Goal: Obtain resource: Download file/media

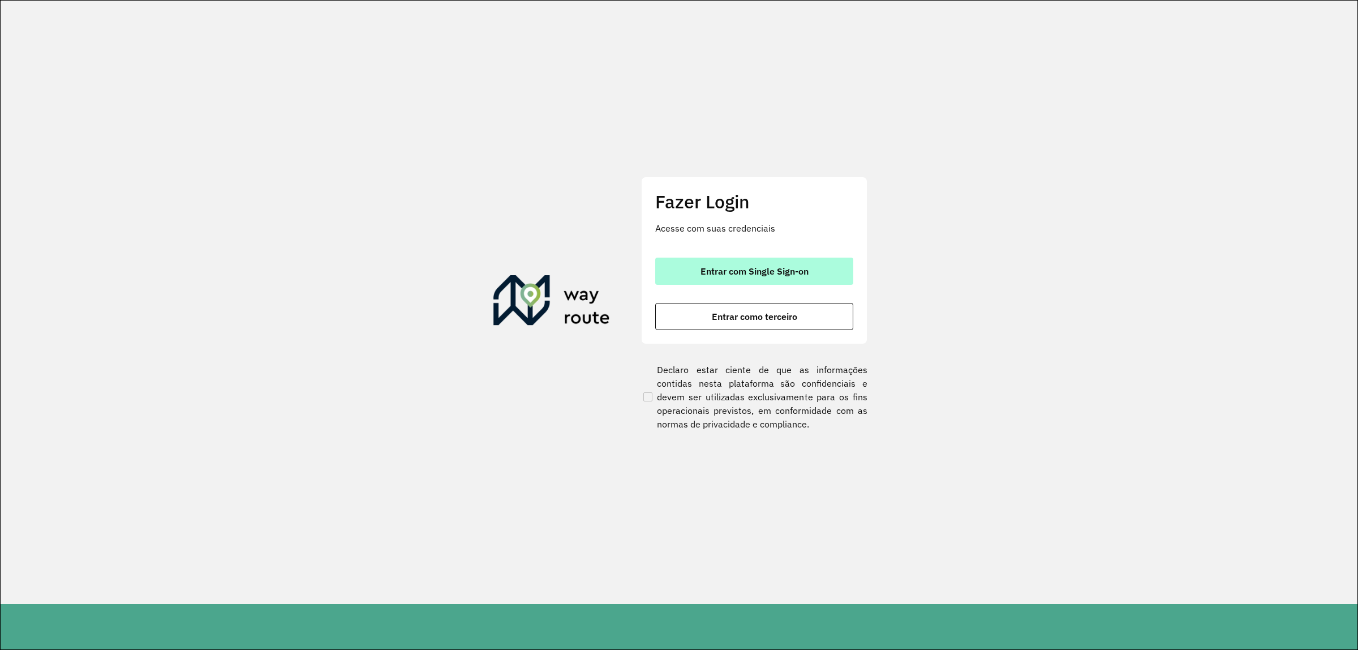
click at [668, 269] on button "Entrar com Single Sign-on" at bounding box center [754, 270] width 198 height 27
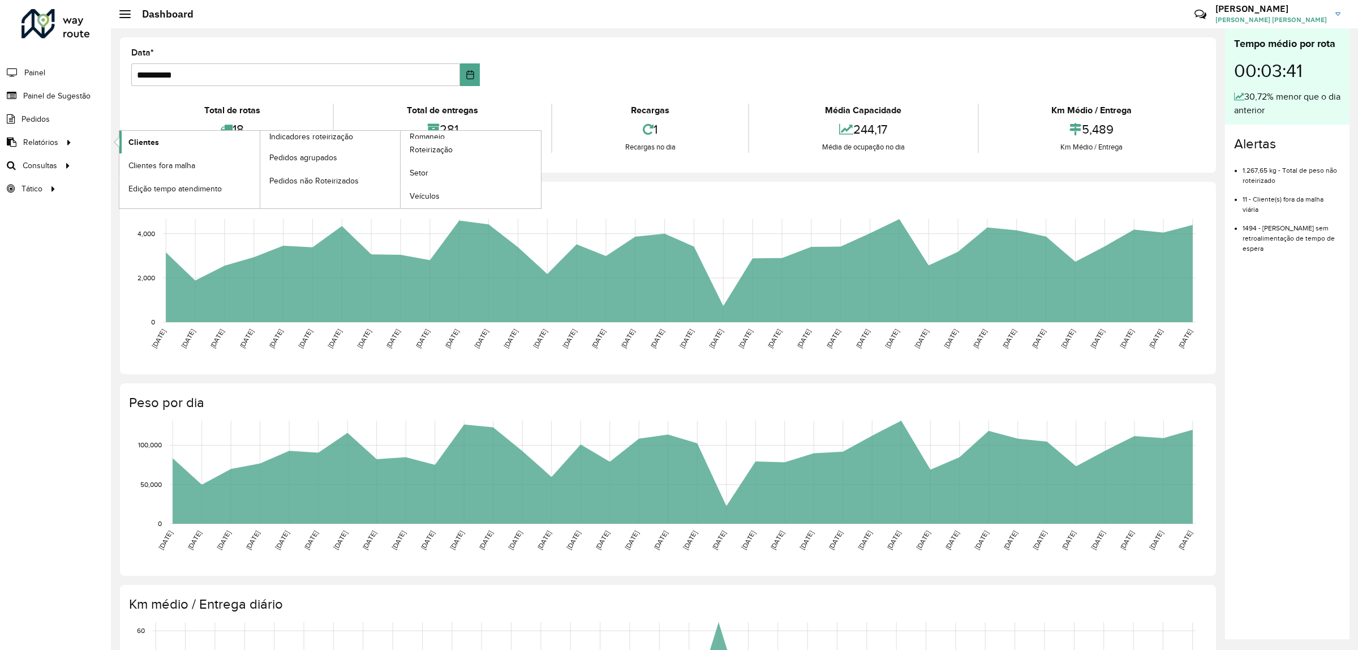
click at [147, 139] on span "Clientes" at bounding box center [143, 142] width 31 height 12
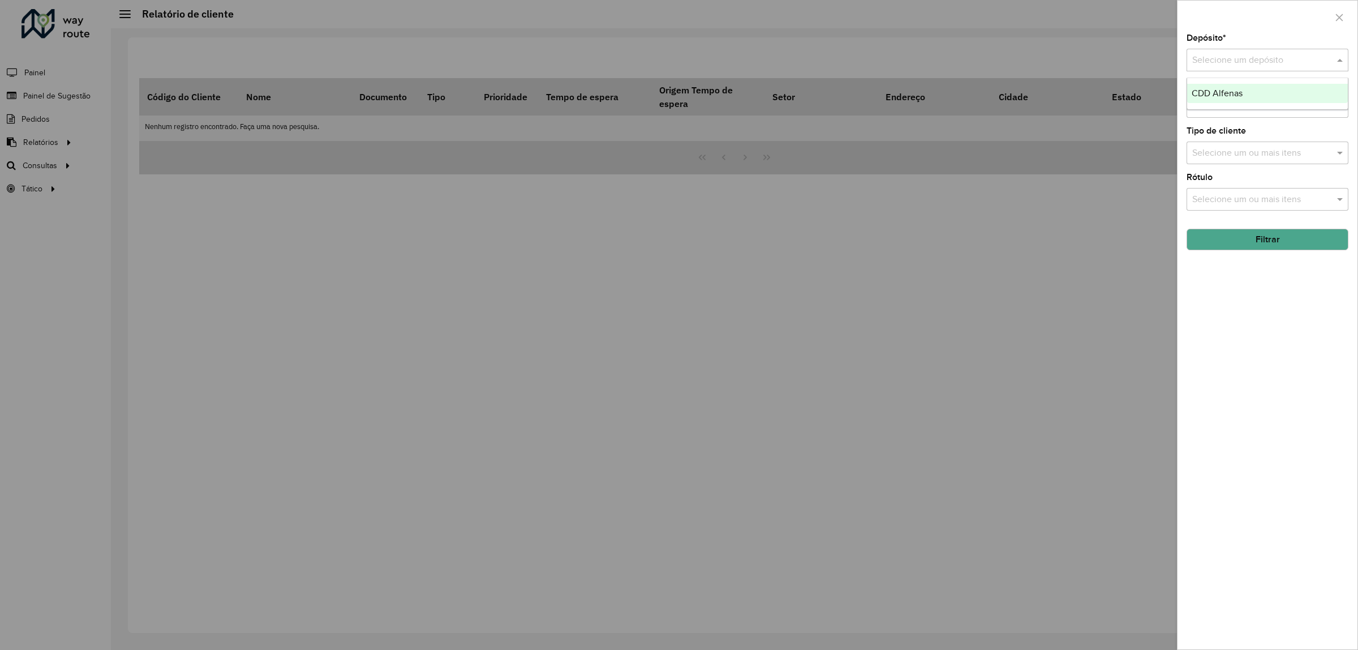
click at [1245, 52] on div "Selecione um depósito" at bounding box center [1267, 60] width 162 height 23
click at [1223, 92] on span "CDD Alfenas" at bounding box center [1217, 93] width 51 height 10
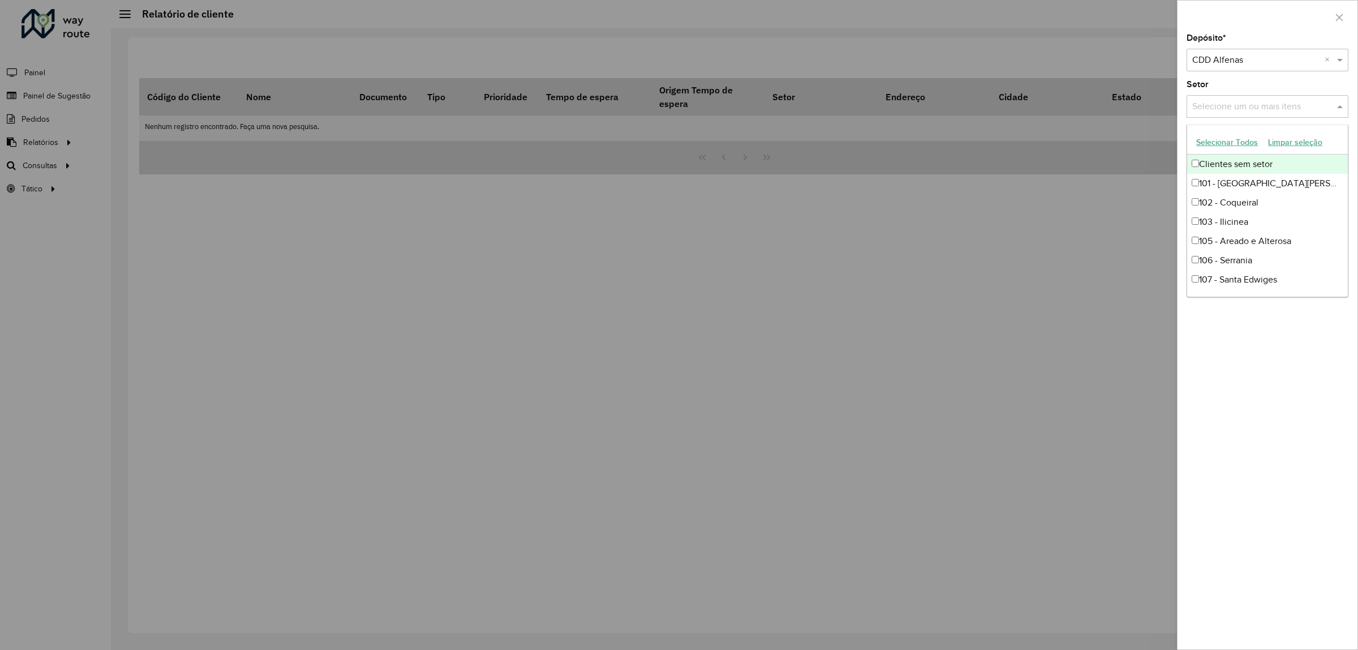
click at [1218, 106] on input "text" at bounding box center [1261, 107] width 145 height 14
click at [1226, 144] on button "Selecionar Todos" at bounding box center [1227, 143] width 72 height 18
click at [1261, 412] on div "Depósito * Selecione um depósito × CDD Alfenas × Setor Selecione um ou mais ite…" at bounding box center [1267, 341] width 180 height 615
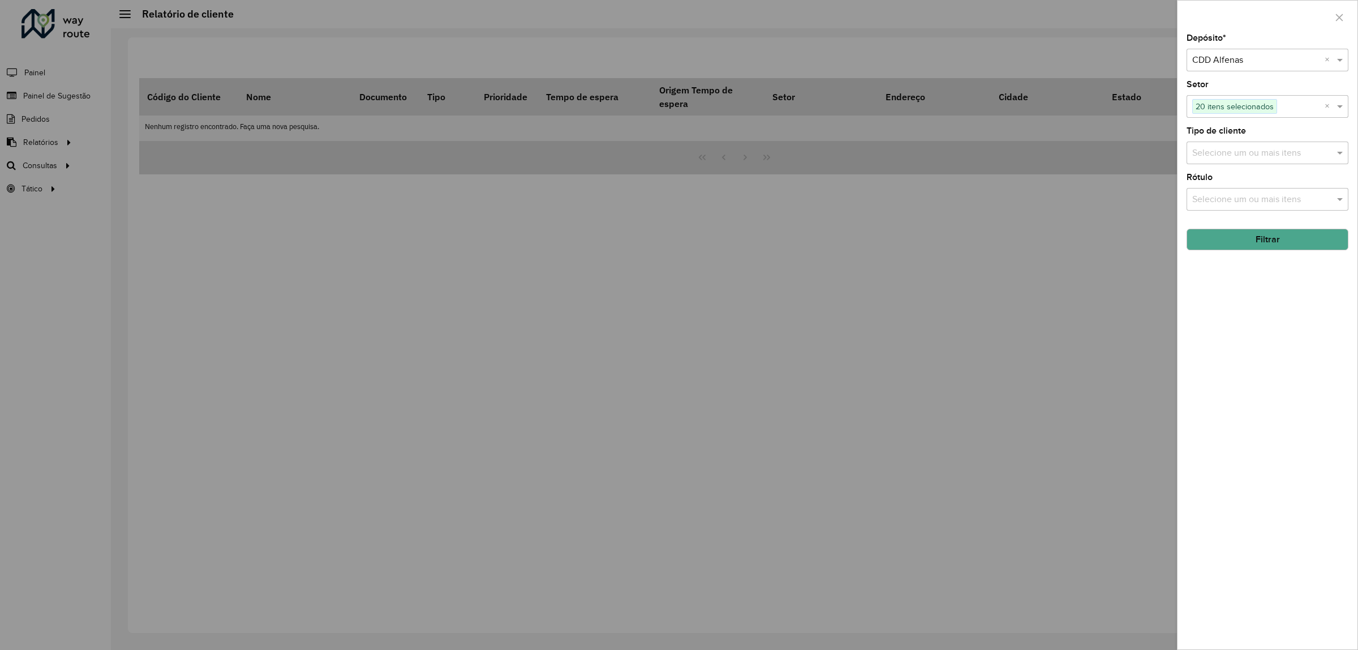
click at [1230, 197] on input "text" at bounding box center [1261, 200] width 145 height 14
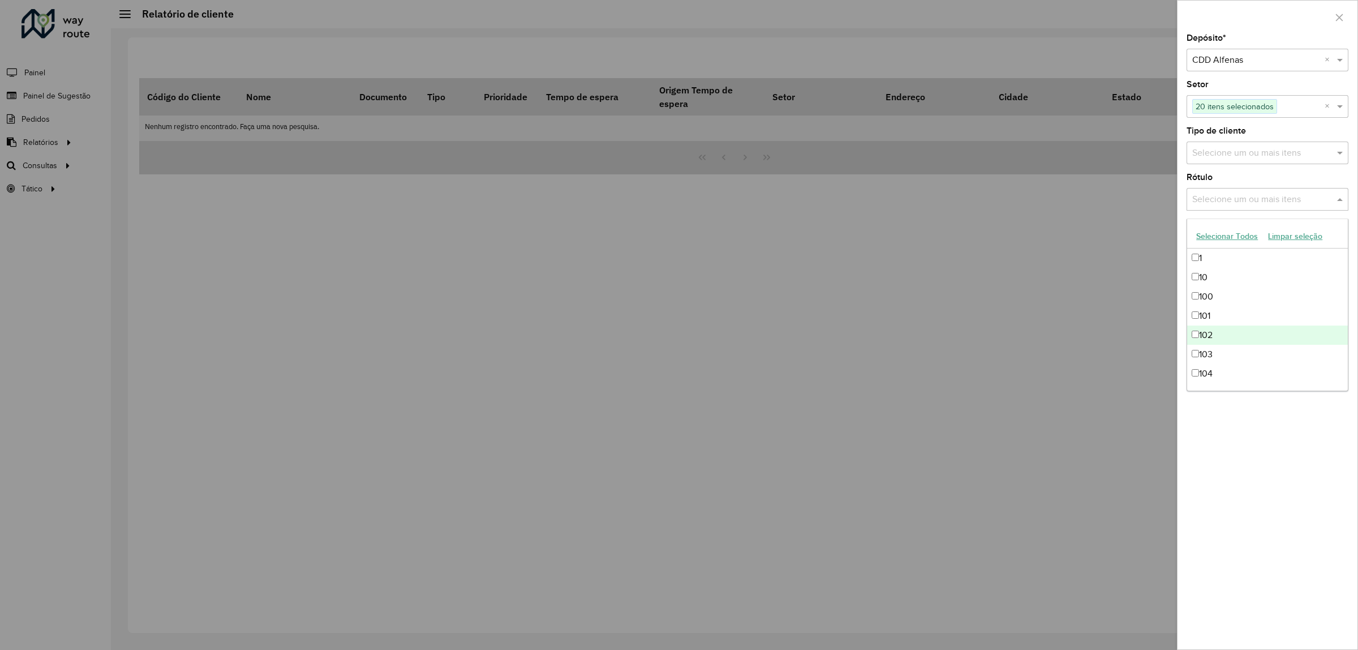
scroll to position [354, 0]
click at [1238, 464] on div "Depósito * Selecione um depósito × CDD Alfenas × Setor Selecione um ou mais ite…" at bounding box center [1267, 341] width 180 height 615
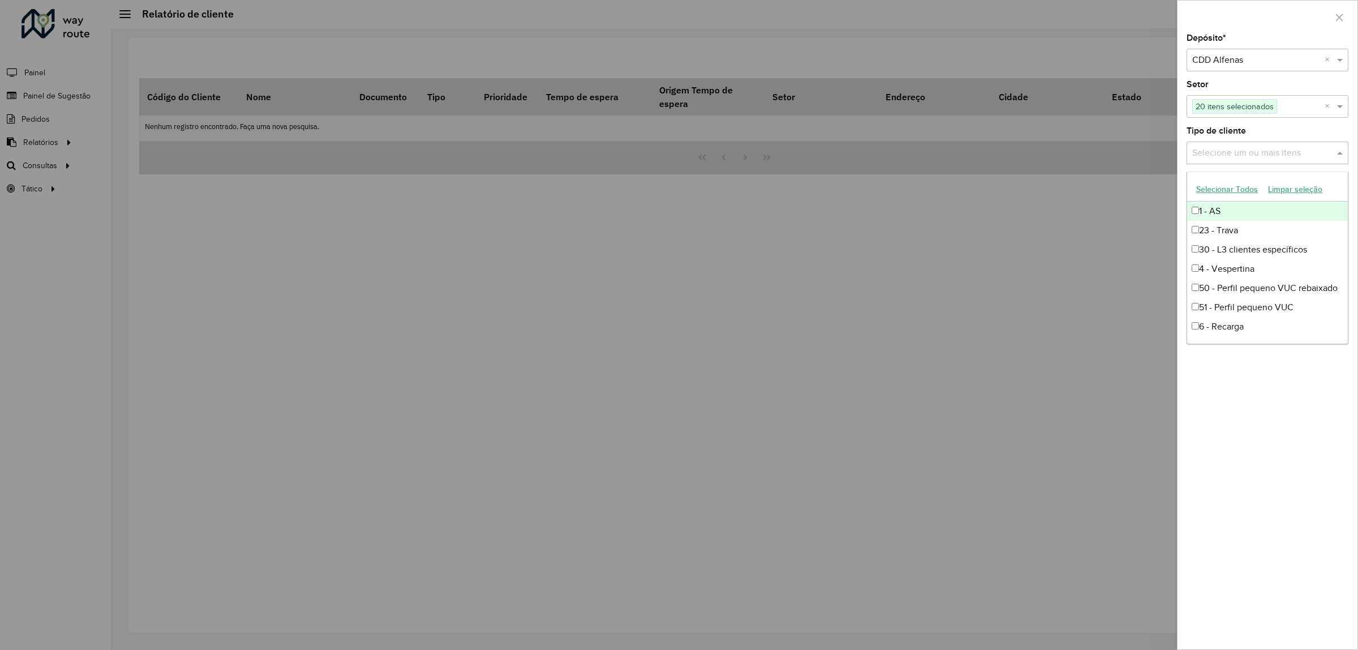
click at [1234, 152] on input "text" at bounding box center [1261, 154] width 145 height 14
click at [1221, 193] on button "Selecionar Todos" at bounding box center [1227, 189] width 72 height 18
click at [1268, 459] on div "Depósito * Selecione um depósito × CDD Alfenas × Setor Selecione um ou mais ite…" at bounding box center [1267, 341] width 180 height 615
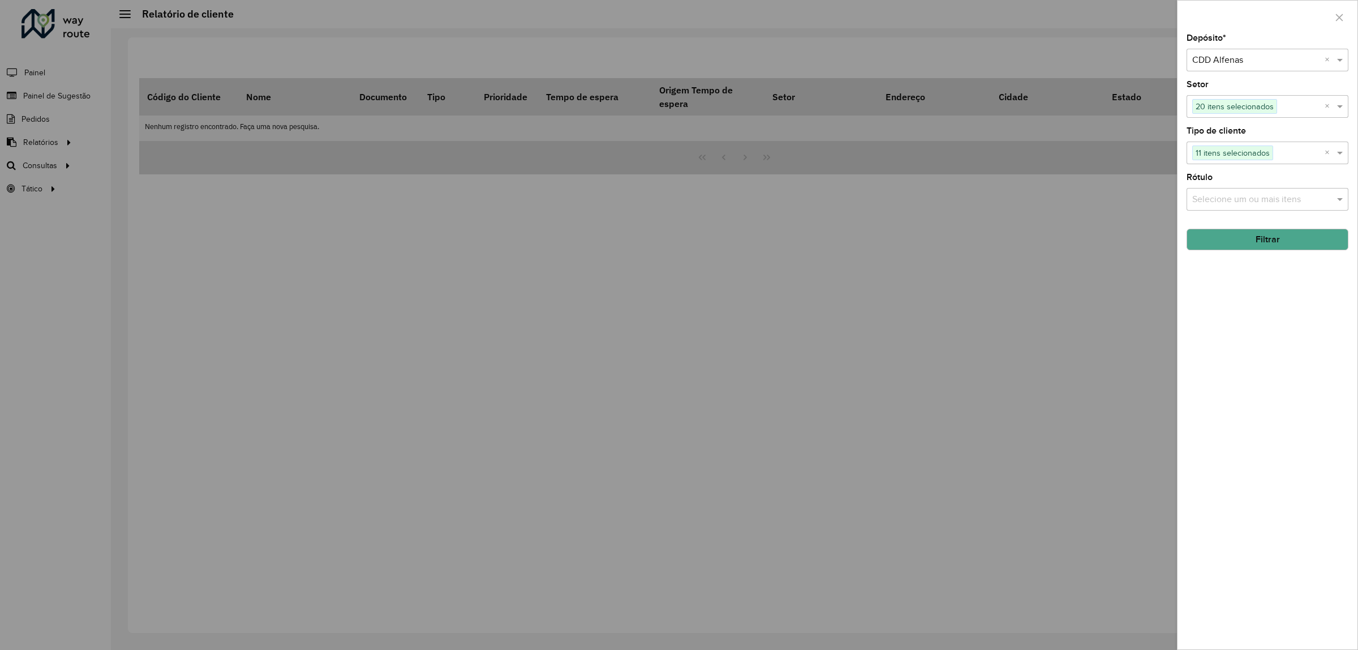
click at [1262, 252] on div "Depósito * Selecione um depósito × CDD Alfenas × Setor Selecione um ou mais ite…" at bounding box center [1267, 341] width 180 height 615
click at [1268, 244] on button "Filtrar" at bounding box center [1267, 240] width 162 height 22
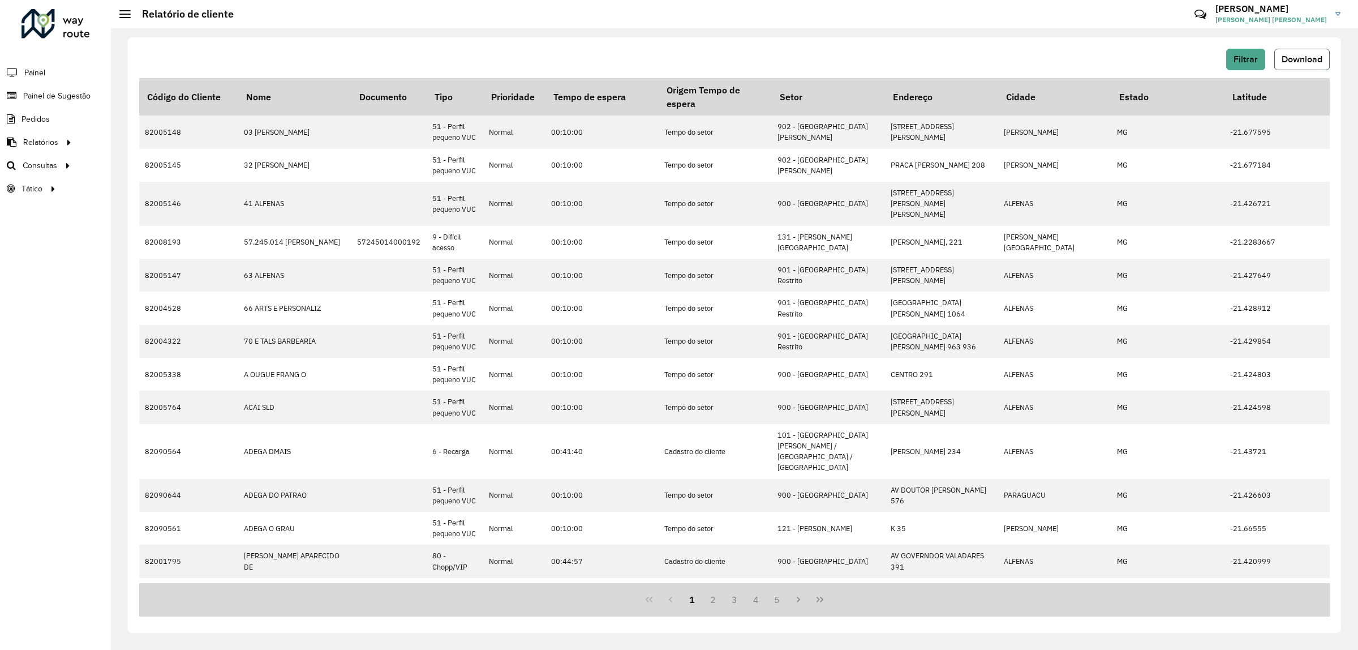
click at [1308, 50] on button "Download" at bounding box center [1301, 60] width 55 height 22
